Goal: Go to known website: Access a specific website the user already knows

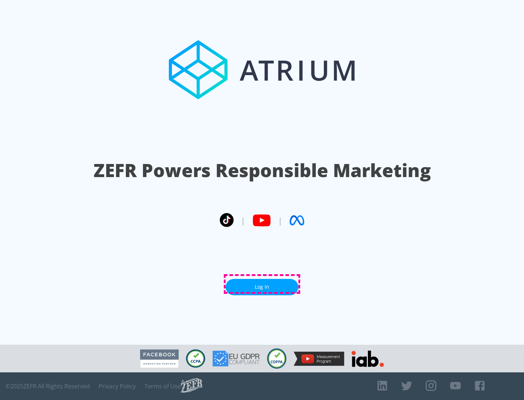
click at [262, 284] on link "Log In" at bounding box center [262, 287] width 73 height 16
